Goal: Transaction & Acquisition: Purchase product/service

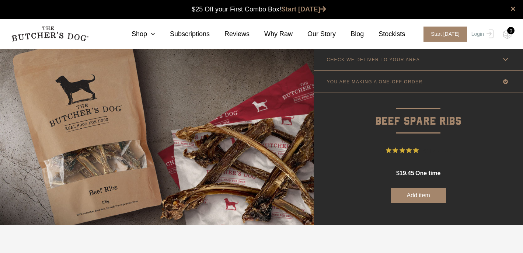
click at [399, 63] on link "CHECK WE DELIVER TO YOUR AREA" at bounding box center [418, 60] width 209 height 22
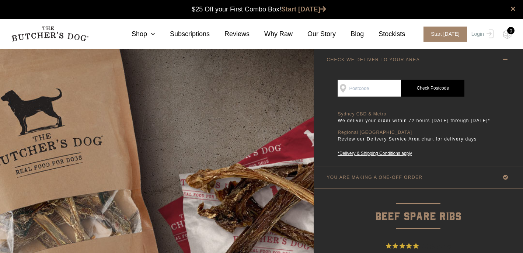
click at [377, 86] on input "SEE IF WE DELIVER TO YOUR DOOR" at bounding box center [368, 88] width 63 height 17
type input "2305"
click at [437, 85] on link "Check Postcode" at bounding box center [432, 88] width 63 height 17
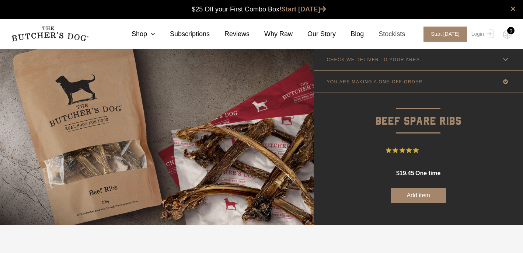
click at [399, 31] on link "Stockists" at bounding box center [384, 34] width 41 height 10
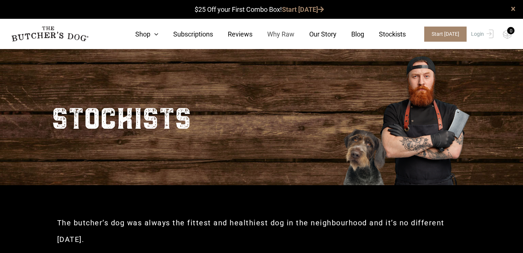
click at [275, 35] on link "Why Raw" at bounding box center [273, 34] width 42 height 10
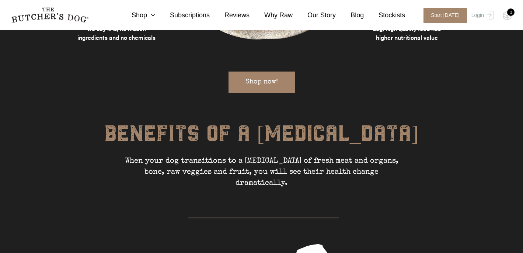
scroll to position [931, 0]
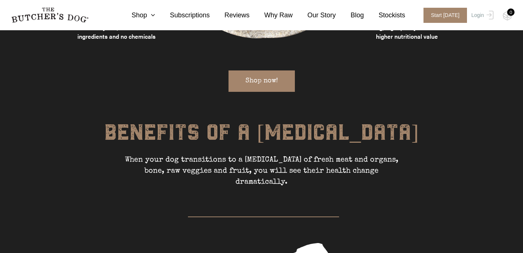
click at [259, 70] on link "Shop now!" at bounding box center [261, 80] width 66 height 21
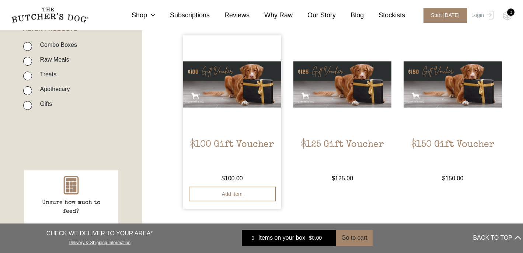
scroll to position [189, 0]
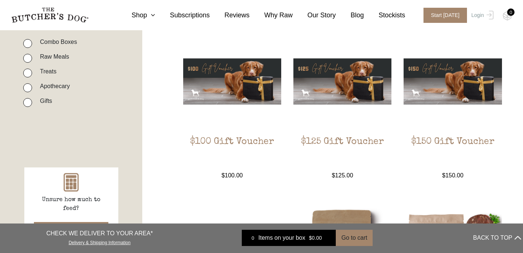
click at [38, 72] on label "Treats" at bounding box center [46, 71] width 20 height 10
click at [32, 72] on input "Treats" at bounding box center [27, 73] width 9 height 9
checkbox input "true"
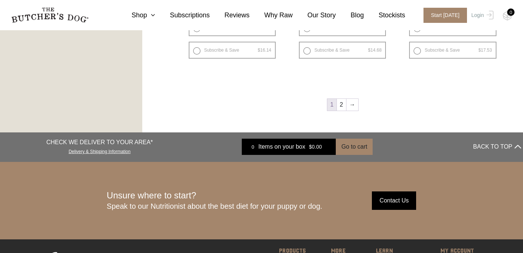
scroll to position [1043, 0]
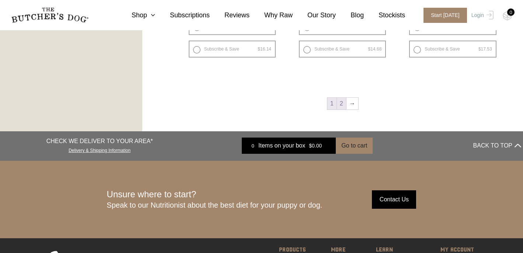
click at [343, 101] on link "2" at bounding box center [341, 104] width 9 height 12
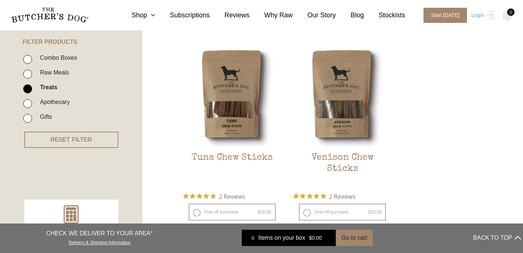
scroll to position [181, 0]
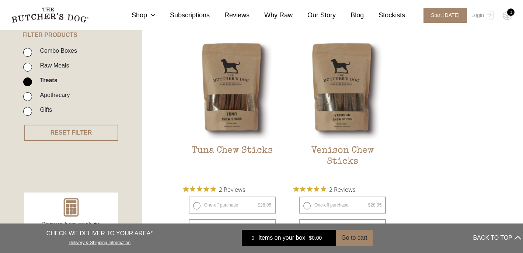
click at [27, 66] on input "Raw Meals" at bounding box center [27, 67] width 9 height 9
checkbox input "true"
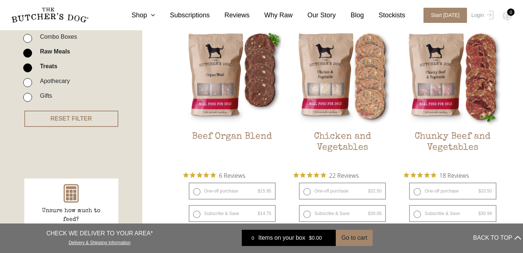
scroll to position [200, 0]
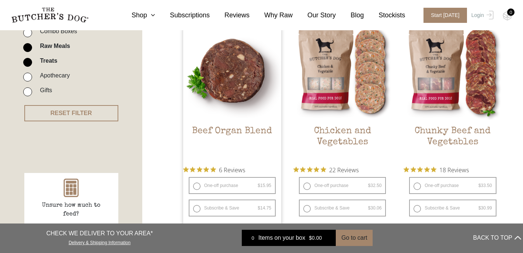
click at [198, 128] on h2 "Beef Organ Blend" at bounding box center [232, 143] width 98 height 35
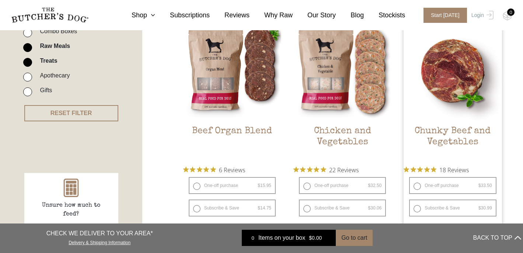
click at [421, 132] on h2 "Chunky Beef and Vegetables" at bounding box center [452, 143] width 98 height 35
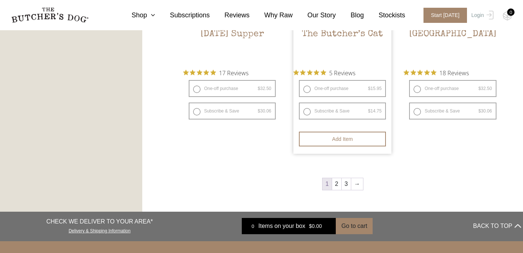
scroll to position [993, 0]
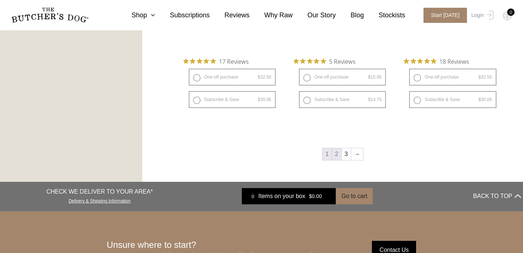
click at [335, 155] on link "2" at bounding box center [336, 154] width 9 height 12
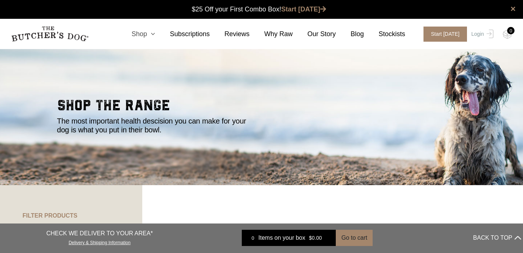
click at [154, 33] on icon at bounding box center [151, 34] width 8 height 7
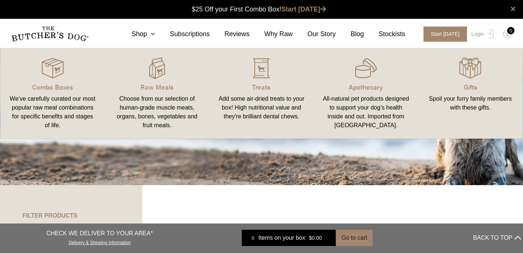
click at [67, 94] on link "Combo Boxes We’ve carefully curated our most popular raw meal combinations for …" at bounding box center [52, 94] width 104 height 76
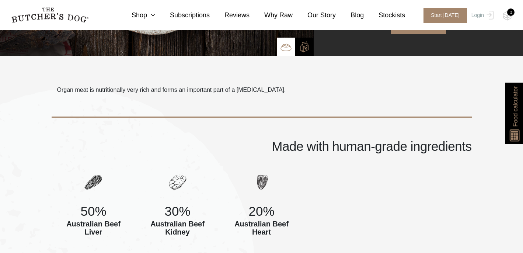
scroll to position [163, 0]
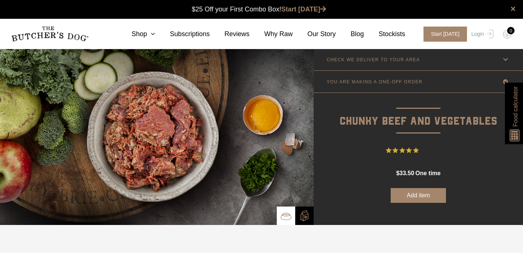
click at [389, 79] on p "YOU ARE MAKING A ONE-OFF ORDER" at bounding box center [374, 81] width 96 height 5
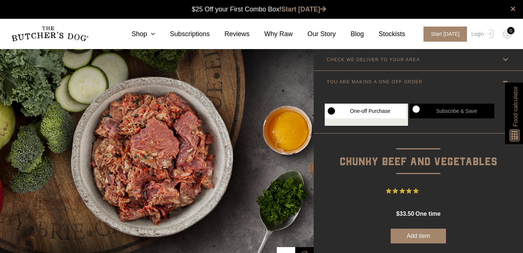
click at [384, 62] on p "CHECK WE DELIVER TO YOUR AREA" at bounding box center [372, 59] width 93 height 5
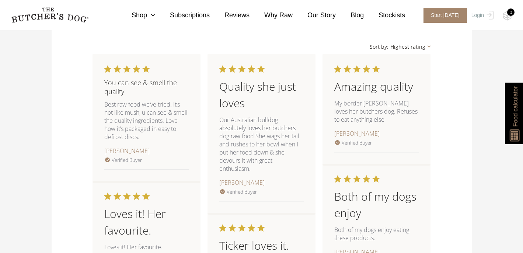
scroll to position [859, 0]
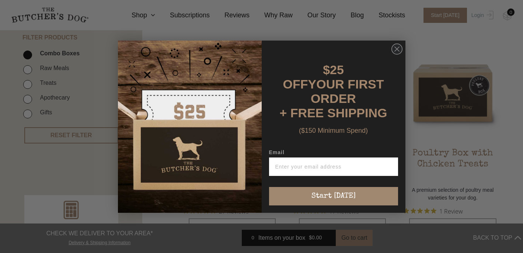
scroll to position [171, 0]
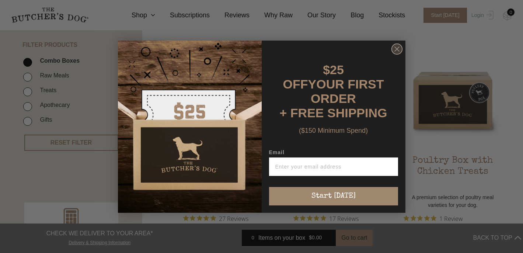
click at [395, 54] on circle "Close dialog" at bounding box center [396, 48] width 11 height 11
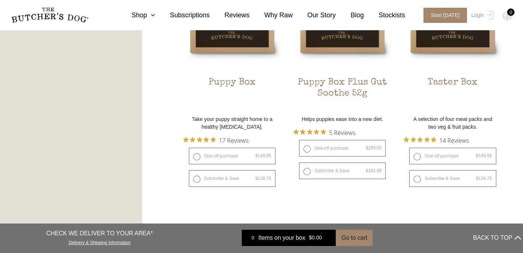
scroll to position [494, 0]
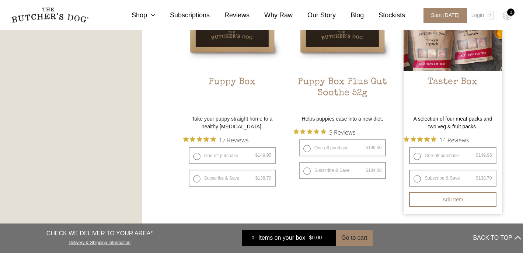
click at [446, 90] on h2 "Taster Box" at bounding box center [452, 94] width 98 height 35
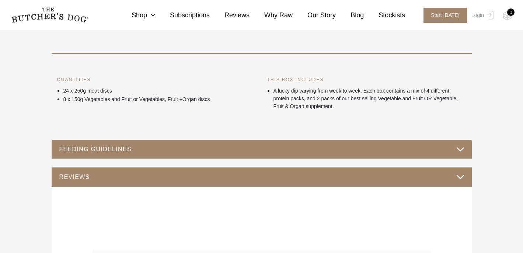
scroll to position [312, 0]
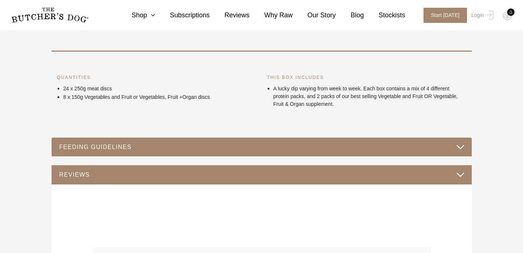
click at [235, 149] on button "FEEDING GUIDELINES" at bounding box center [261, 147] width 405 height 10
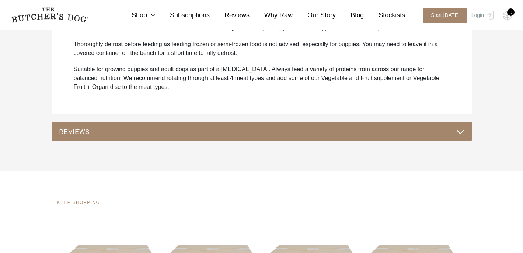
scroll to position [460, 0]
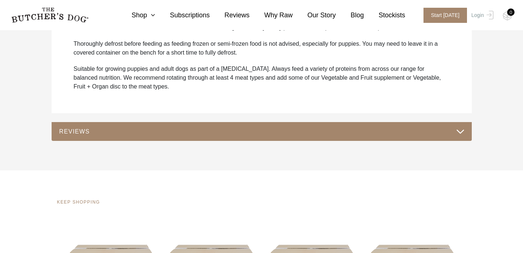
click at [229, 137] on div "REVIEWS" at bounding box center [262, 131] width 420 height 19
click at [224, 132] on button "REVIEWS" at bounding box center [261, 131] width 405 height 10
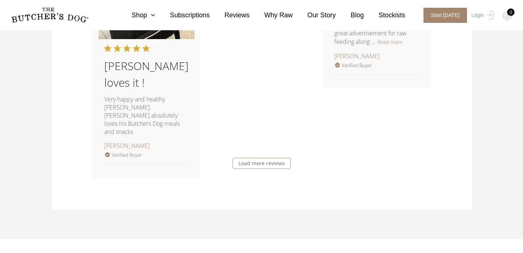
scroll to position [1078, 0]
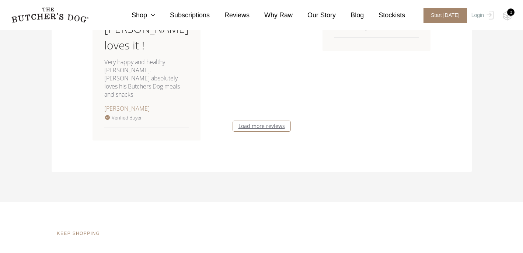
click at [241, 129] on link "Load more reviews" at bounding box center [261, 125] width 58 height 11
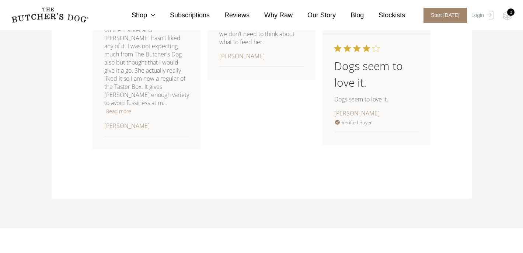
scroll to position [1228, 0]
